Goal: Task Accomplishment & Management: Use online tool/utility

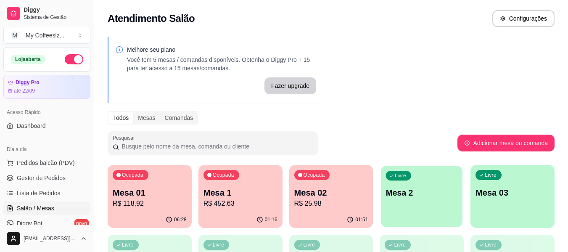
click at [401, 209] on div "Livre Mesa 2" at bounding box center [422, 191] width 82 height 51
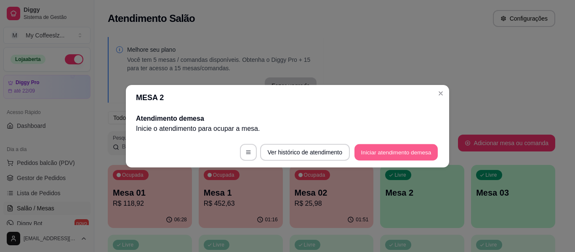
click at [380, 150] on button "Iniciar atendimento de mesa" at bounding box center [395, 152] width 83 height 16
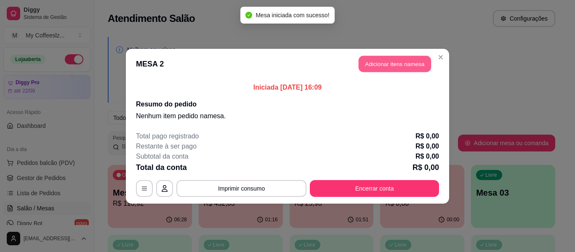
click at [378, 62] on button "Adicionar itens na mesa" at bounding box center [395, 64] width 72 height 16
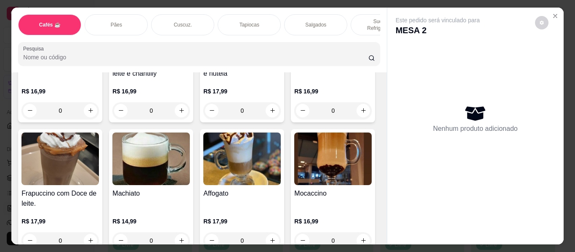
scroll to position [1059, 0]
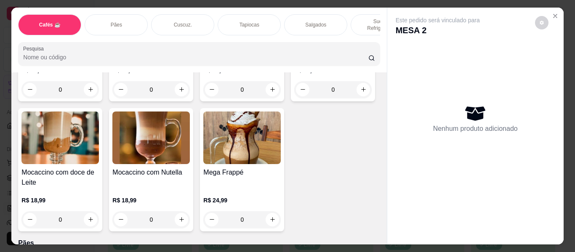
click at [189, 17] on div "Cuscuz." at bounding box center [182, 24] width 63 height 21
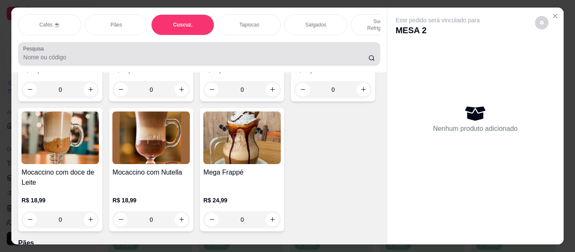
scroll to position [23, 0]
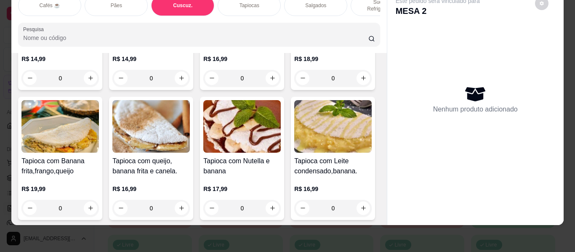
type input "1"
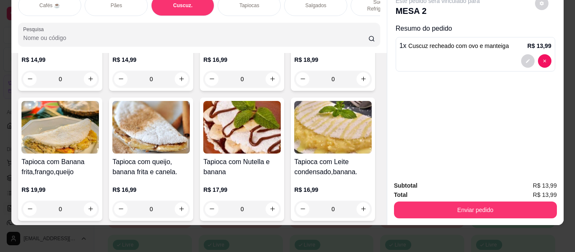
scroll to position [0, 0]
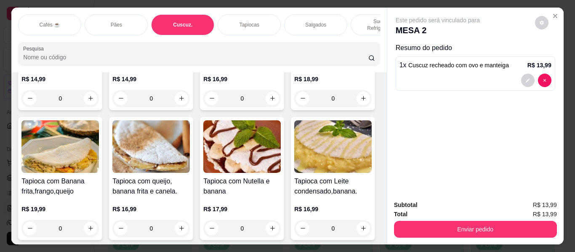
click at [358, 18] on p "Sucos e Refrigerantes" at bounding box center [382, 24] width 49 height 13
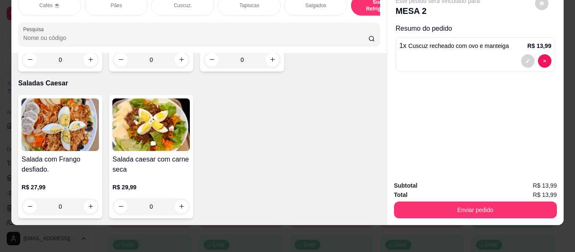
scroll to position [5875, 0]
click at [88, 204] on icon "increase-product-quantity" at bounding box center [91, 207] width 6 height 6
type input "1"
